Goal: Task Accomplishment & Management: Complete application form

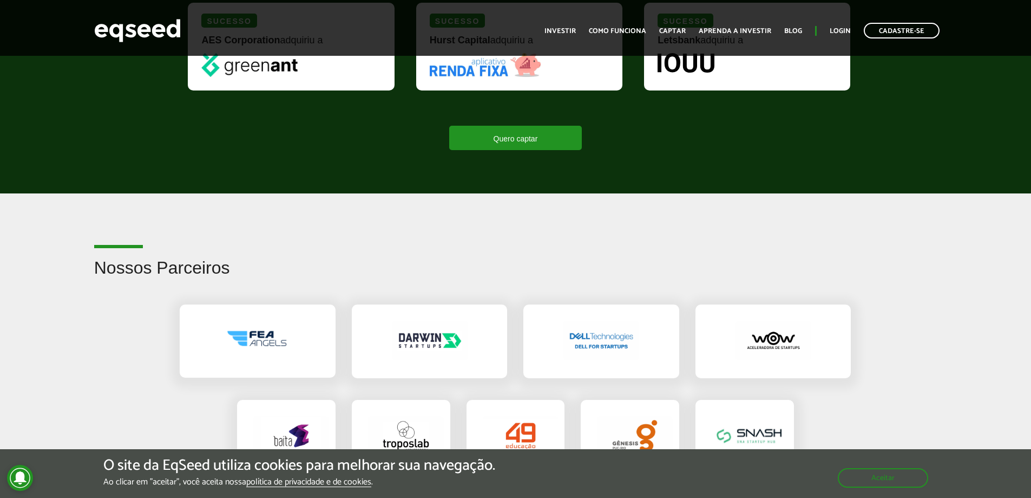
scroll to position [1570, 0]
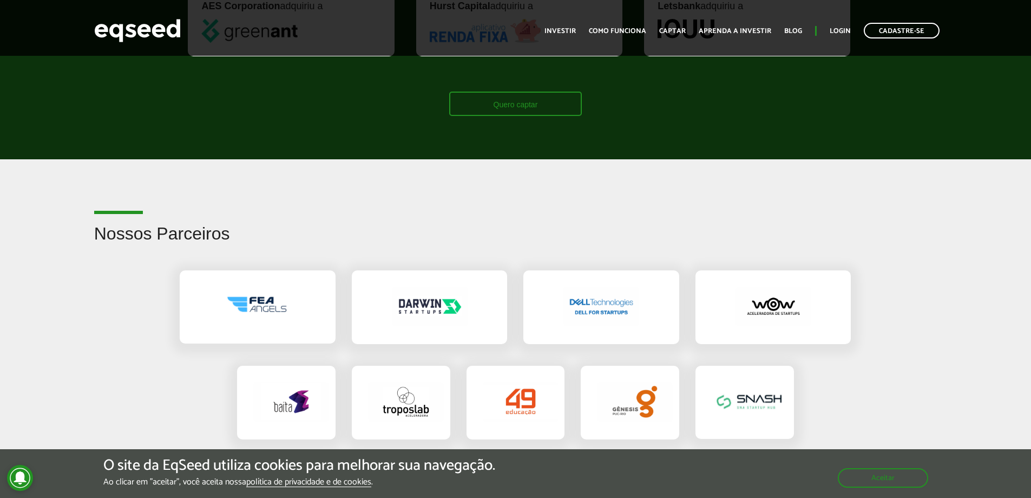
click at [565, 97] on link "Quero captar" at bounding box center [515, 104] width 133 height 24
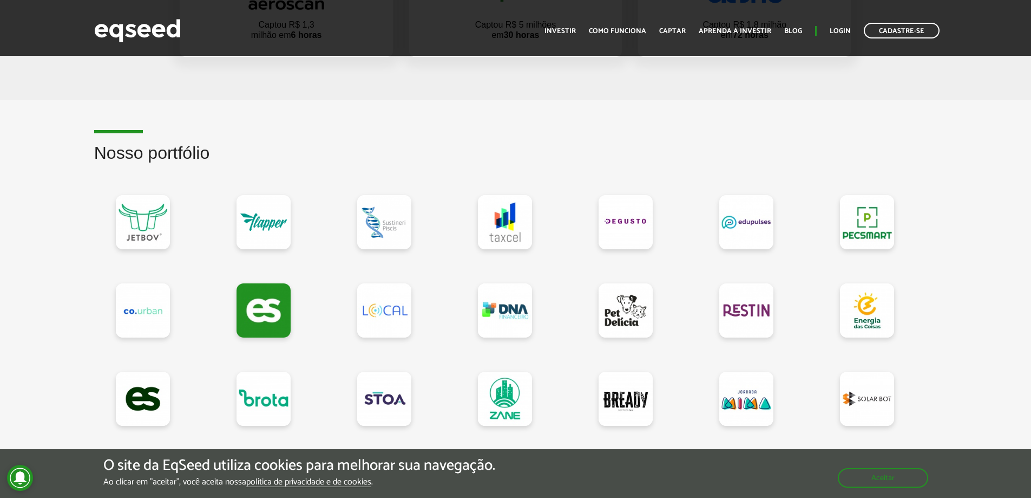
scroll to position [920, 0]
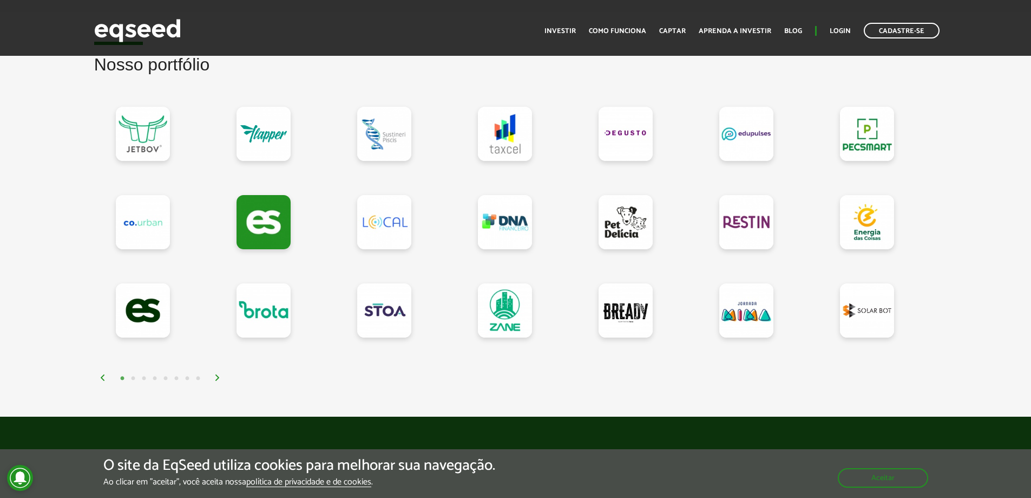
click at [218, 377] on img at bounding box center [217, 377] width 6 height 6
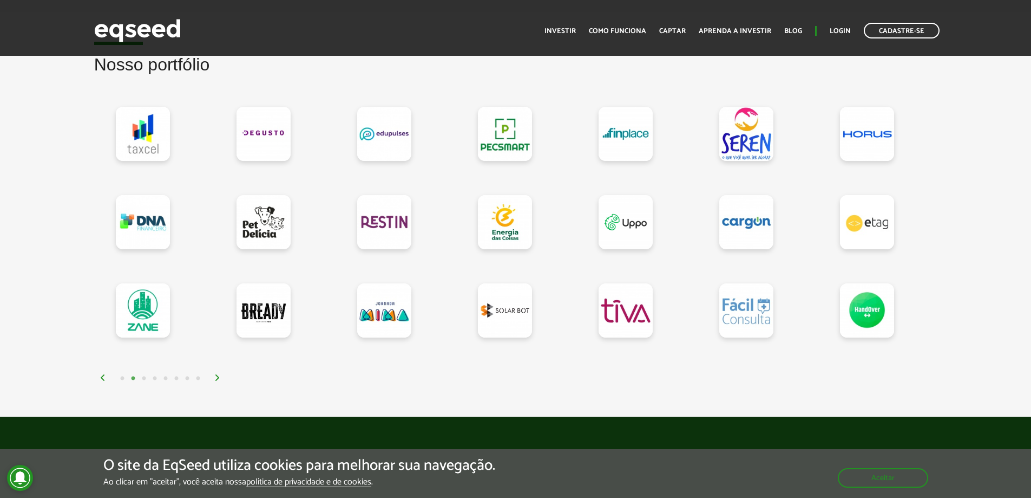
click at [218, 377] on img at bounding box center [217, 377] width 6 height 6
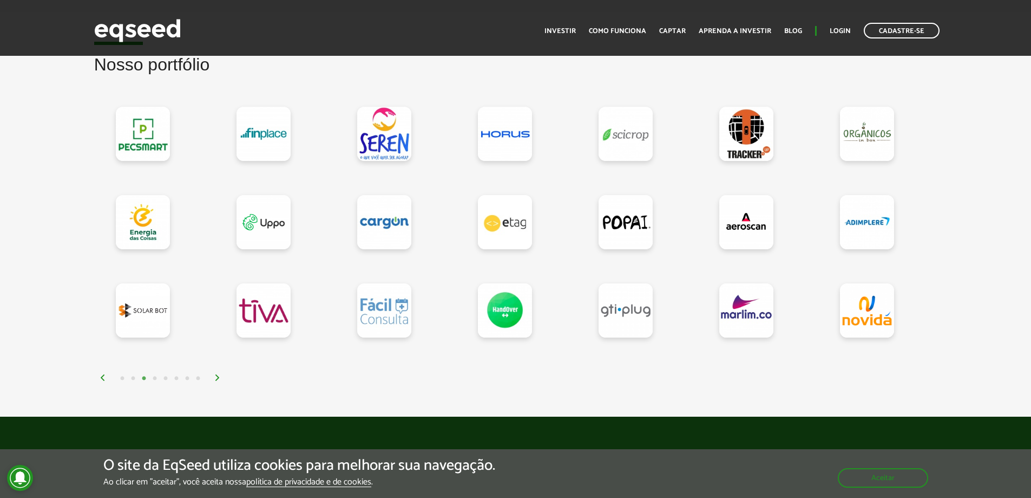
click at [218, 377] on img at bounding box center [217, 377] width 6 height 6
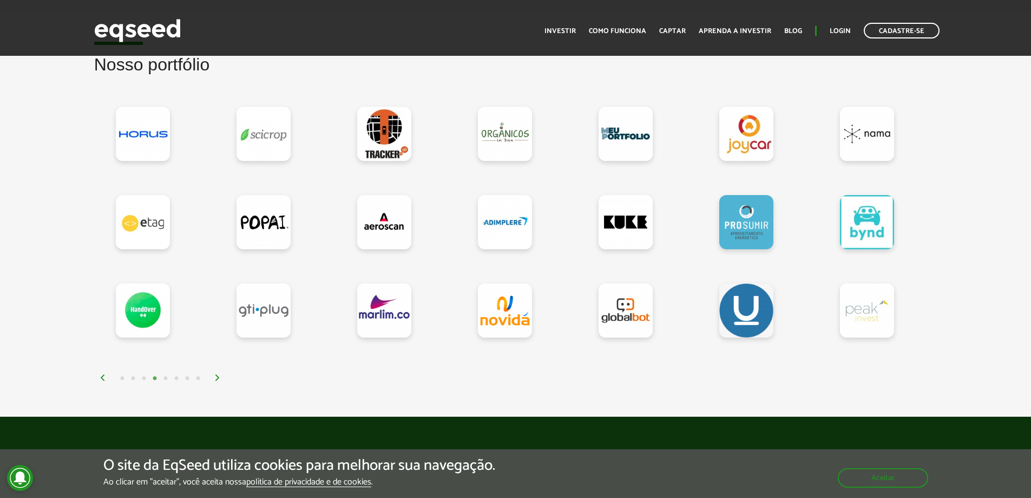
click at [218, 377] on img at bounding box center [217, 377] width 6 height 6
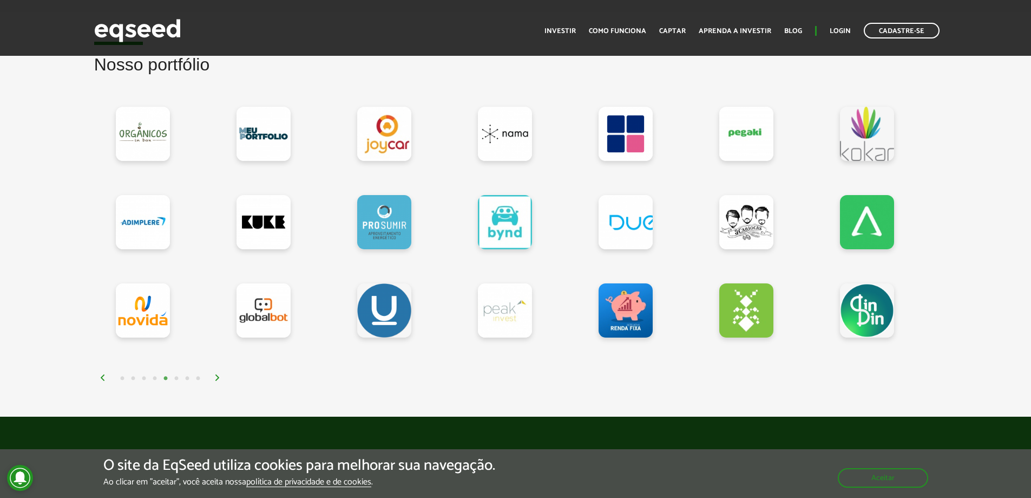
click at [218, 377] on img at bounding box center [217, 377] width 6 height 6
